Goal: Information Seeking & Learning: Find specific fact

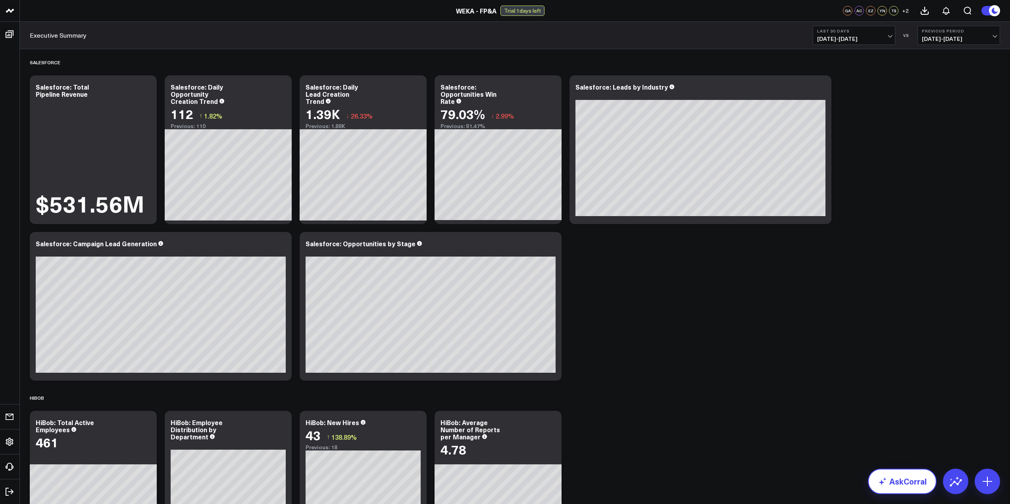
click at [900, 481] on link "AskCorral" at bounding box center [902, 481] width 69 height 25
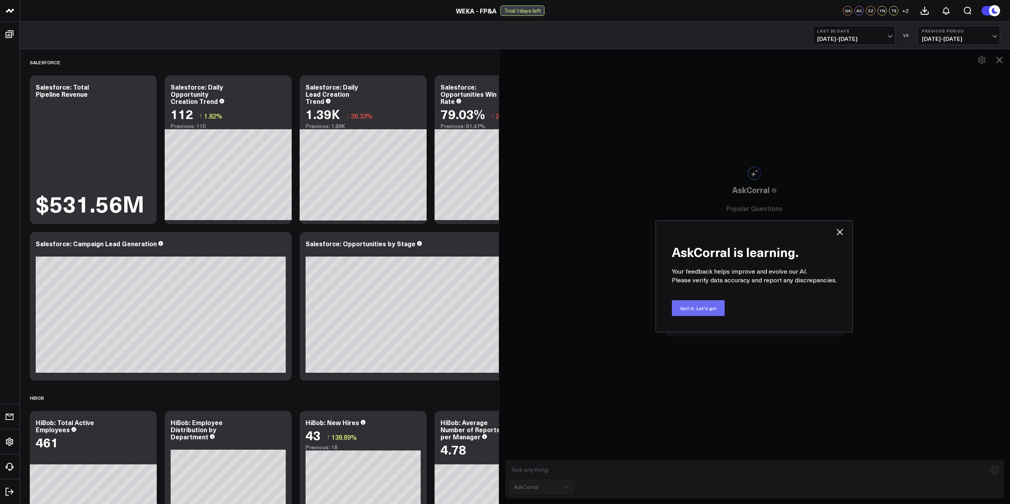
click at [698, 311] on button "Got it. Let's go!" at bounding box center [698, 308] width 53 height 16
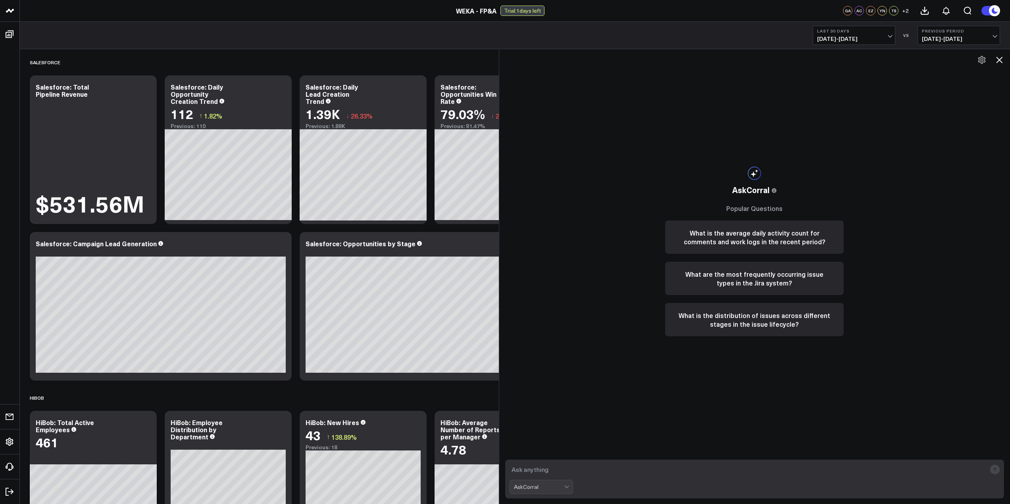
click at [599, 471] on textarea at bounding box center [748, 470] width 477 height 14
type textarea "what's our current [PERSON_NAME]?"
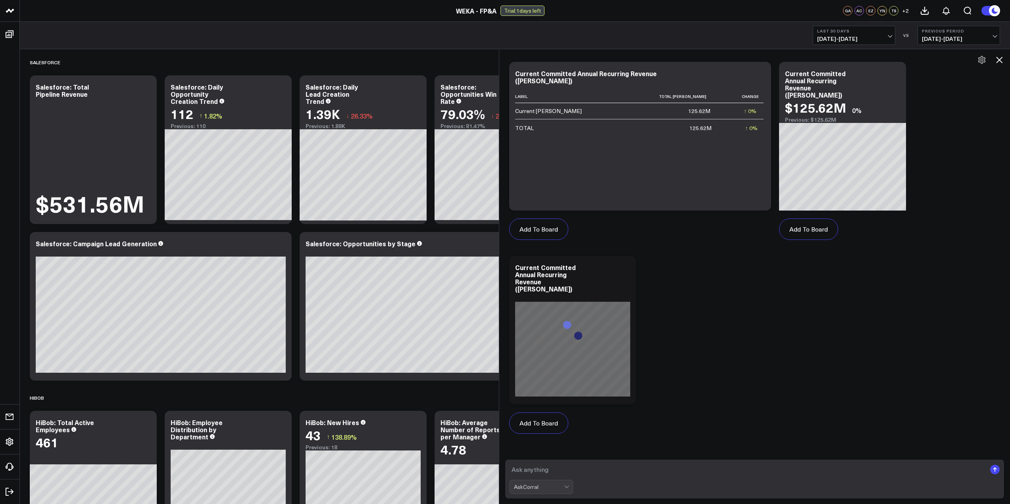
scroll to position [423, 0]
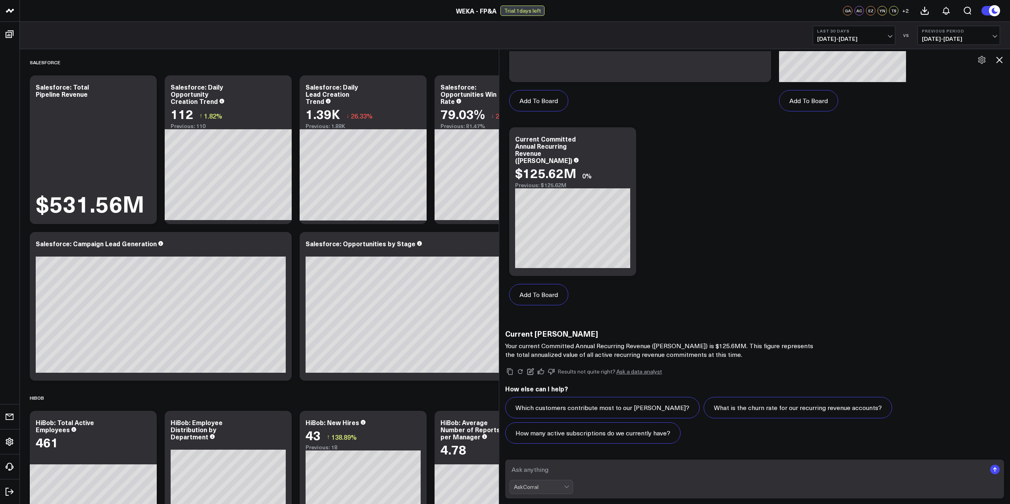
click at [609, 479] on form "AskCorral" at bounding box center [754, 479] width 499 height 39
click at [611, 466] on textarea at bounding box center [748, 470] width 477 height 14
type textarea "new [PERSON_NAME] in Q3?"
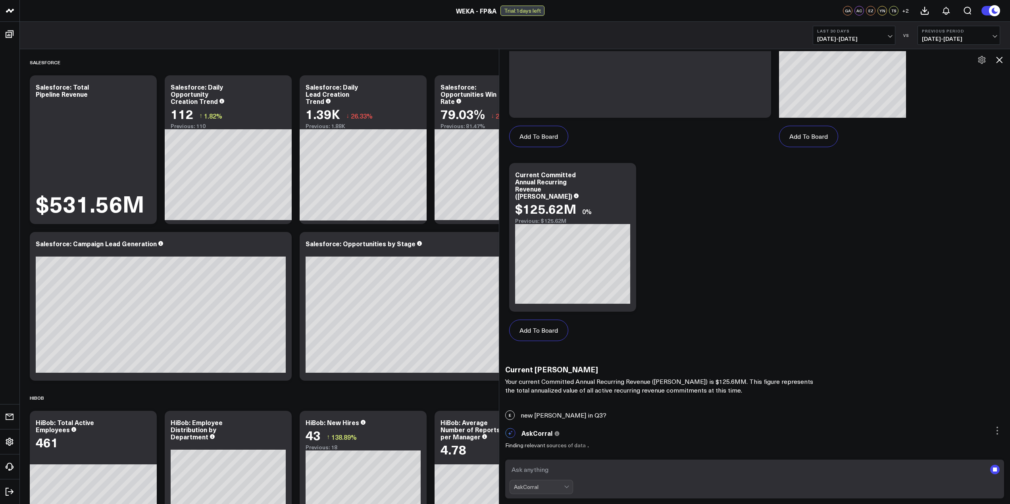
scroll to position [387, 0]
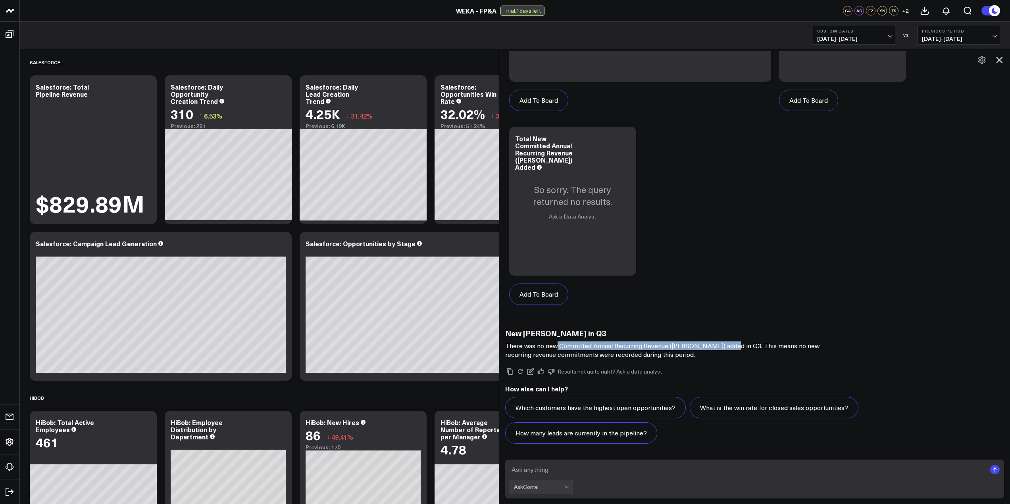
drag, startPoint x: 558, startPoint y: 347, endPoint x: 732, endPoint y: 347, distance: 173.4
click at [732, 347] on p "There was no new Committed Annual Recurring Revenue ([PERSON_NAME]) added in Q3…" at bounding box center [663, 350] width 317 height 17
click at [998, 61] on icon at bounding box center [999, 60] width 6 height 6
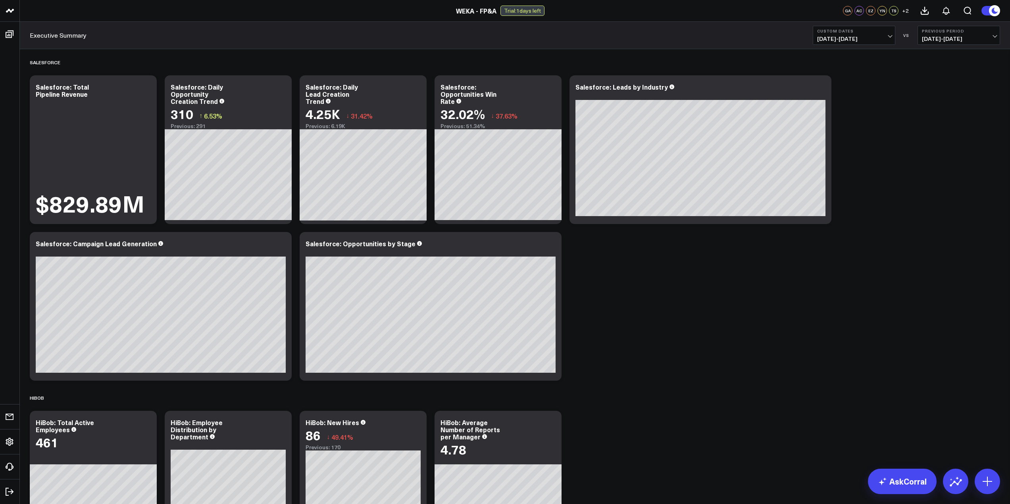
click at [736, 373] on div "Salesforce Modify via AI Copy link to widget Ask support Remove Create linked c…" at bounding box center [515, 396] width 978 height 694
